Goal: Information Seeking & Learning: Learn about a topic

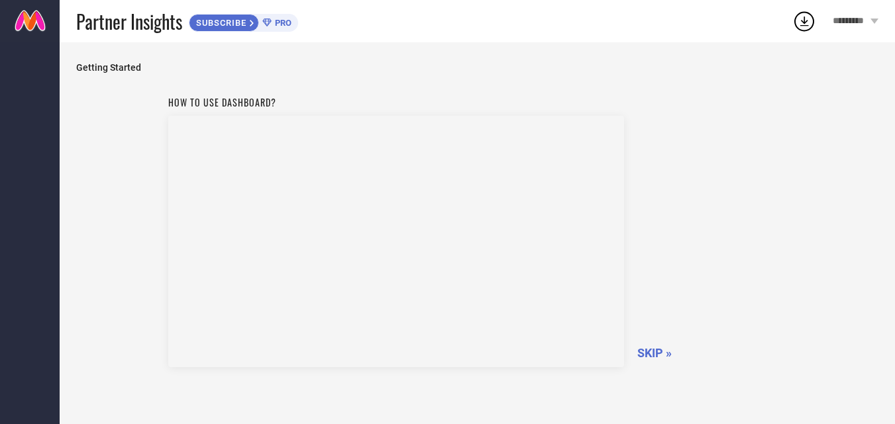
click at [681, 273] on div "How to use dashboard? SKIP »" at bounding box center [477, 229] width 618 height 281
click at [652, 352] on span "SKIP »" at bounding box center [654, 353] width 34 height 14
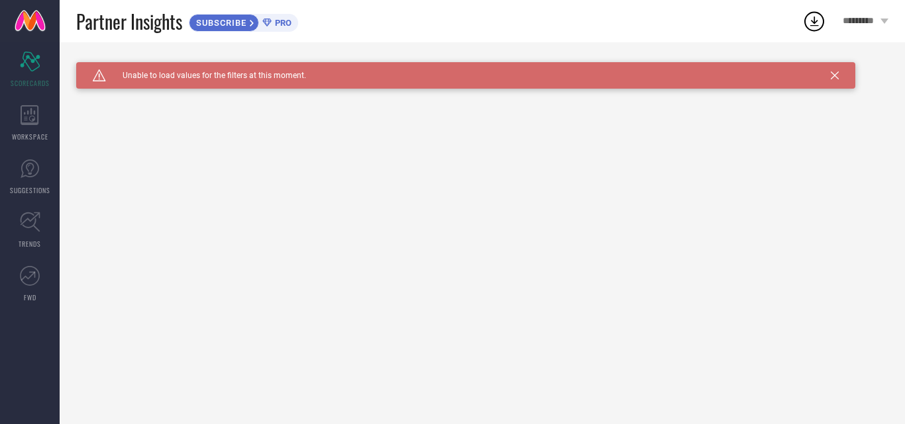
click at [834, 75] on icon at bounding box center [834, 76] width 8 height 8
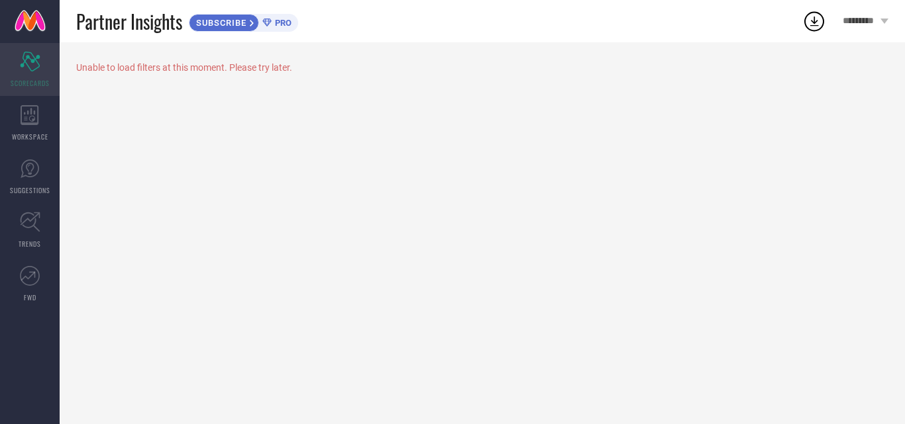
click at [29, 56] on icon at bounding box center [30, 62] width 20 height 20
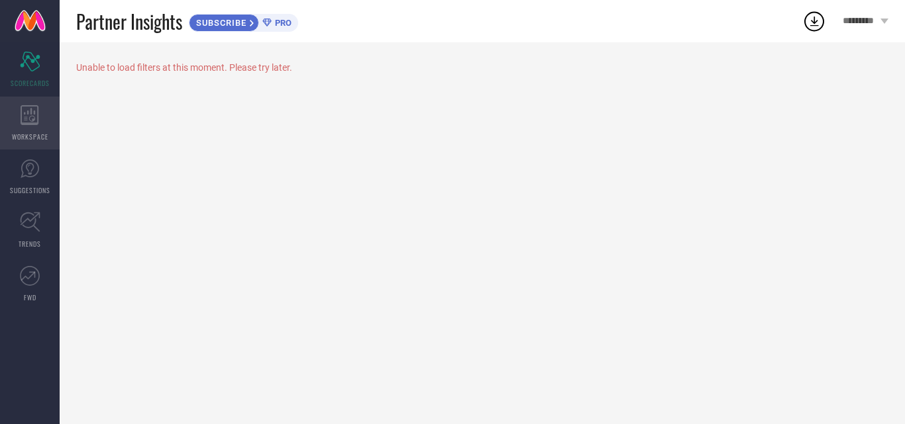
click at [44, 108] on div "WORKSPACE" at bounding box center [30, 123] width 60 height 53
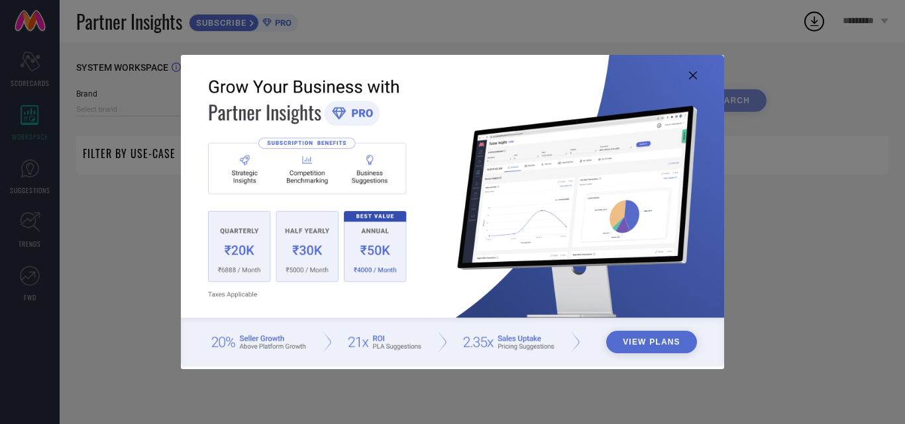
type input "1 STOP FASHION"
type input "All"
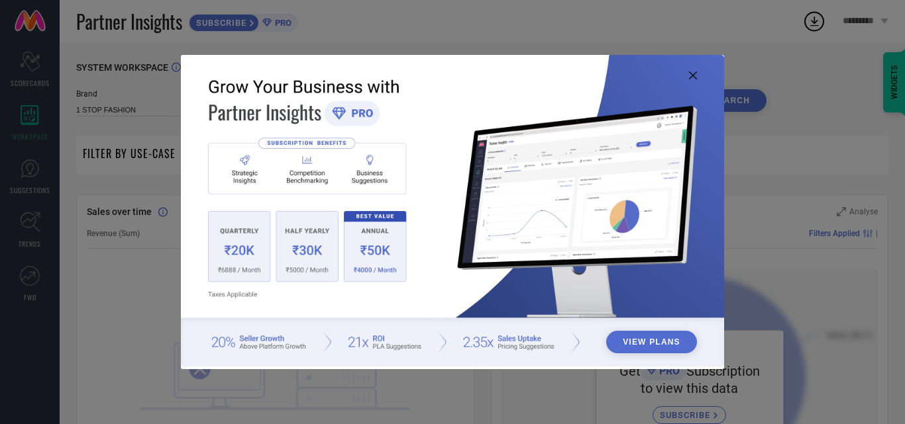
click at [695, 76] on icon at bounding box center [693, 76] width 8 height 8
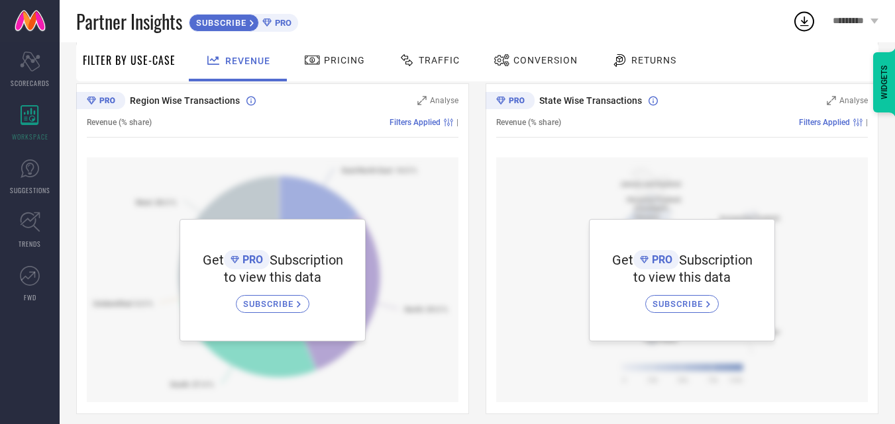
scroll to position [470, 0]
